Goal: Navigation & Orientation: Go to known website

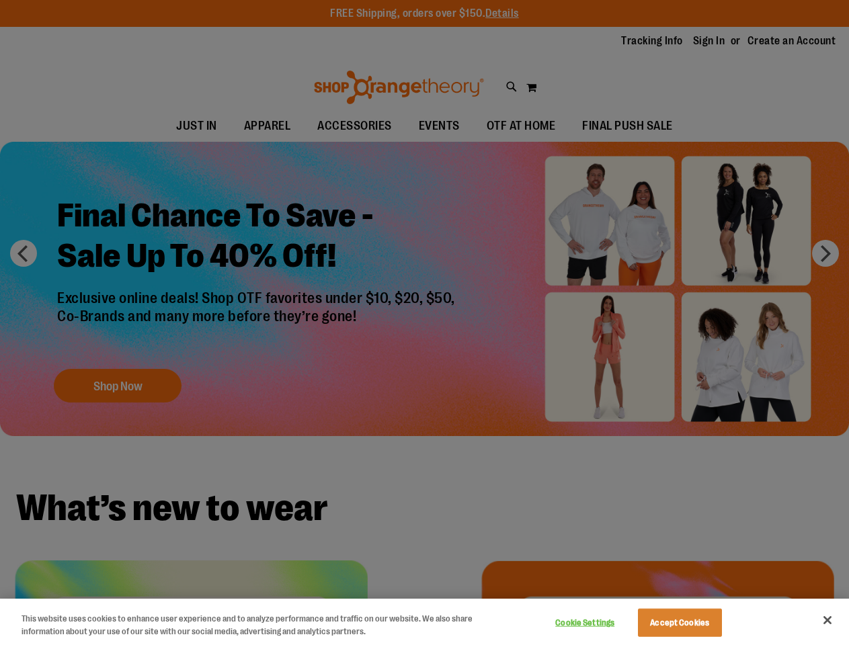
click at [424, 323] on div at bounding box center [424, 322] width 849 height 645
click at [602, 623] on button "Cookie Settings" at bounding box center [585, 623] width 84 height 27
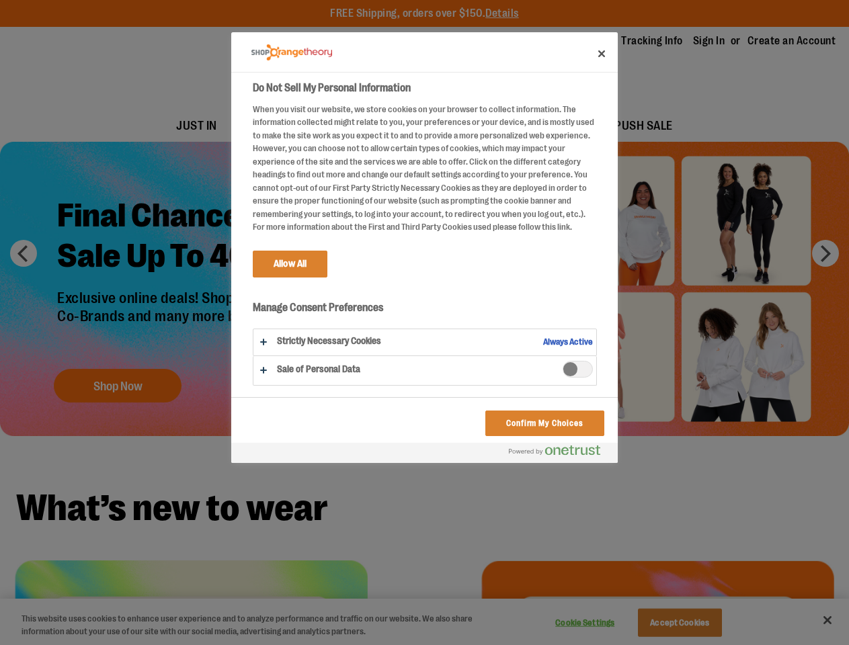
click at [696, 623] on div at bounding box center [424, 322] width 849 height 645
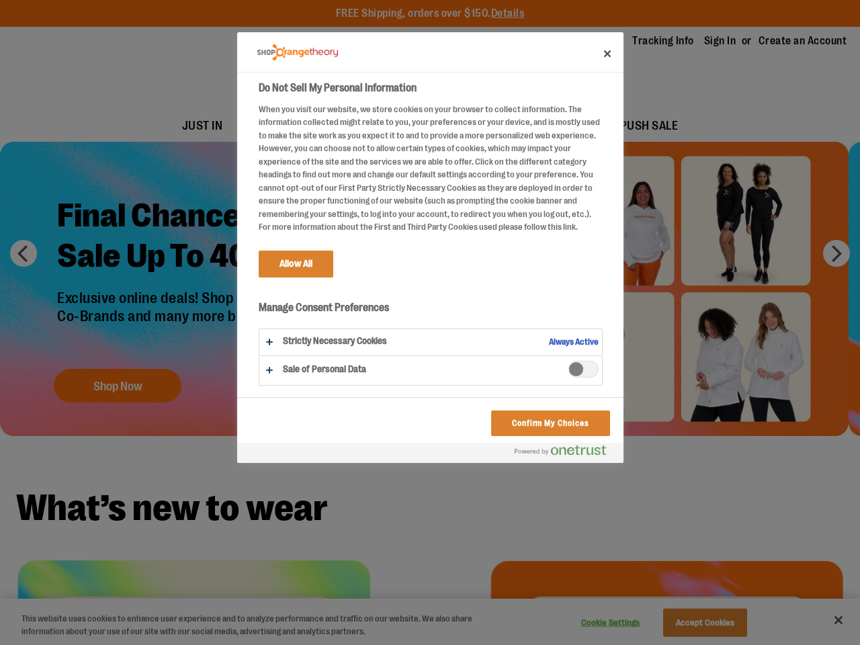
click at [827, 620] on div at bounding box center [430, 322] width 860 height 645
click at [703, 645] on html "Skip to Content The store will not work correctly when cookies are disabled. FR…" at bounding box center [430, 322] width 860 height 645
